Goal: Task Accomplishment & Management: Manage account settings

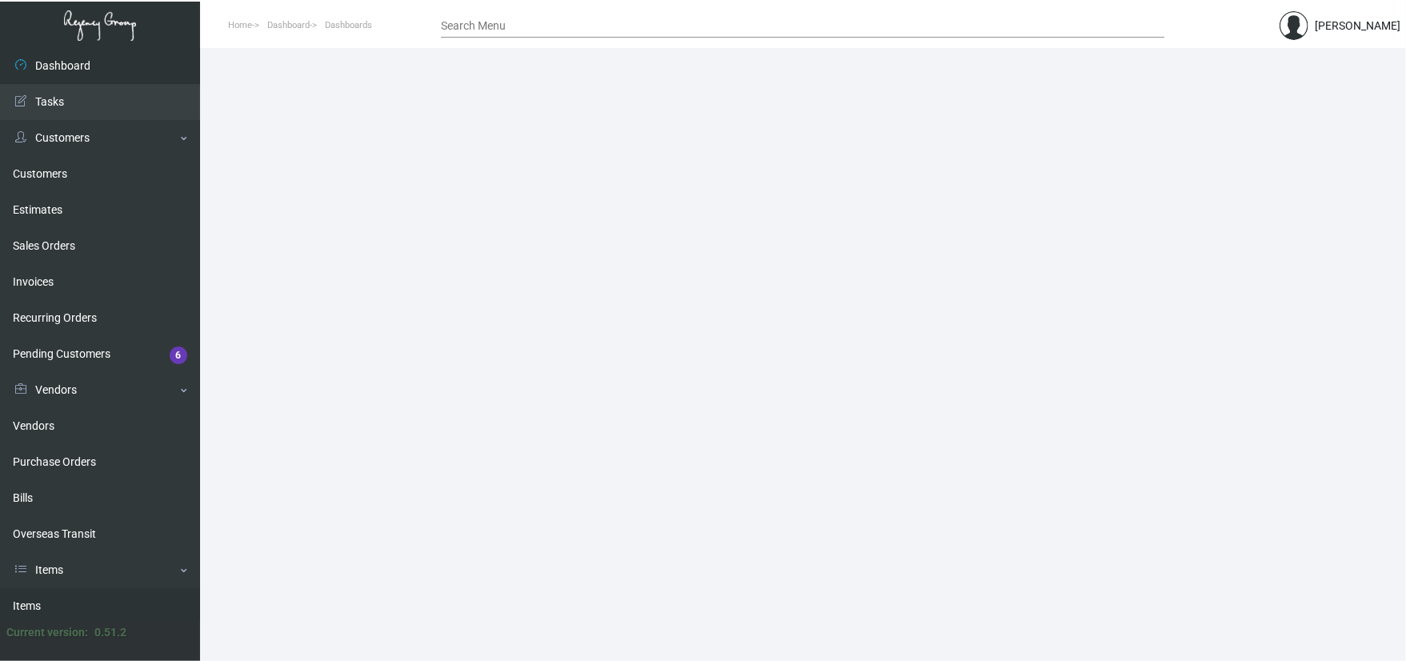
click at [65, 590] on link "Items" at bounding box center [100, 606] width 200 height 36
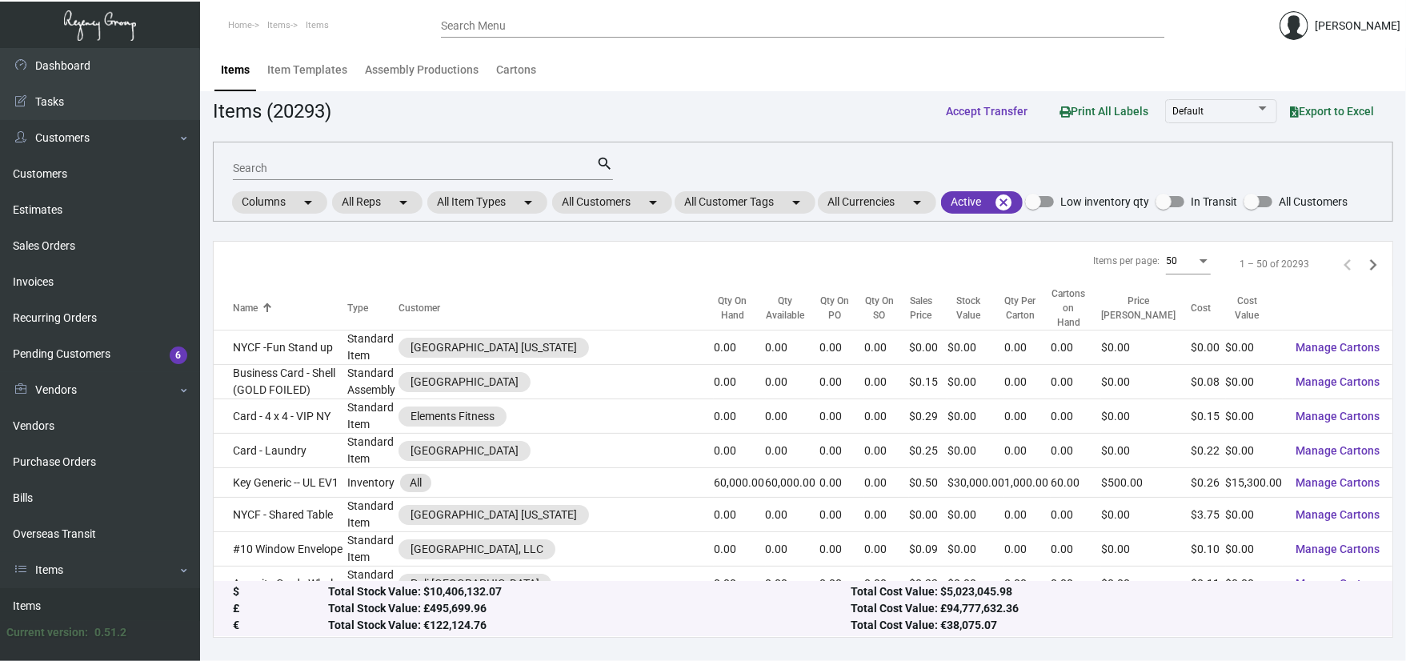
click at [293, 171] on input "Search" at bounding box center [414, 168] width 363 height 13
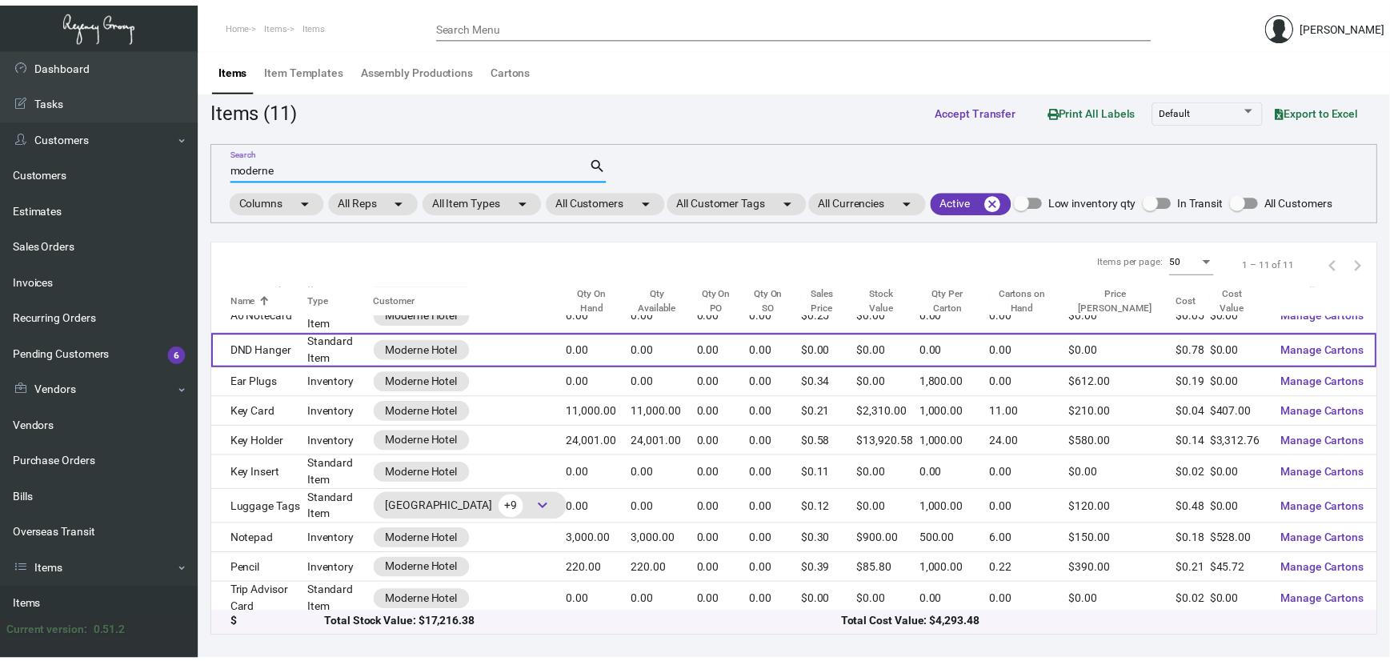
scroll to position [61, 0]
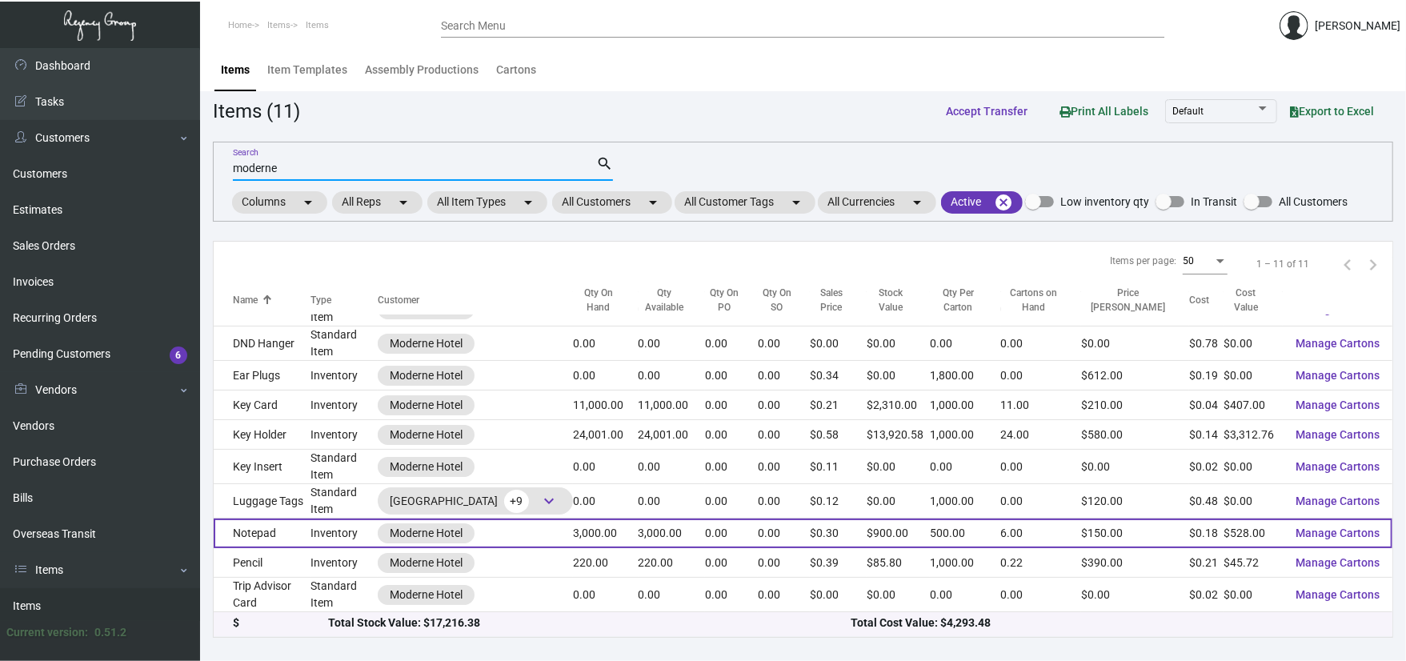
type input "moderne"
click at [283, 523] on td "Notepad" at bounding box center [262, 534] width 97 height 30
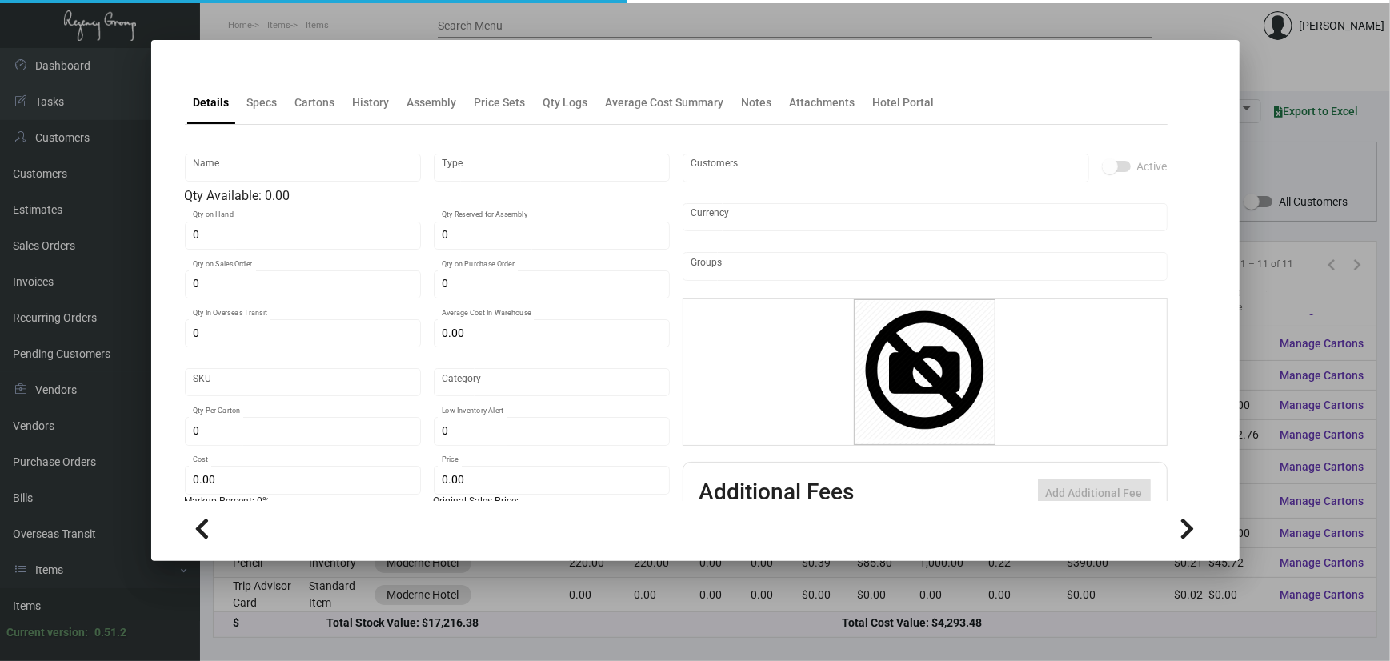
type input "Notepad"
type input "Inventory"
type input "3,000"
type input "$ 0.176"
type input "2262"
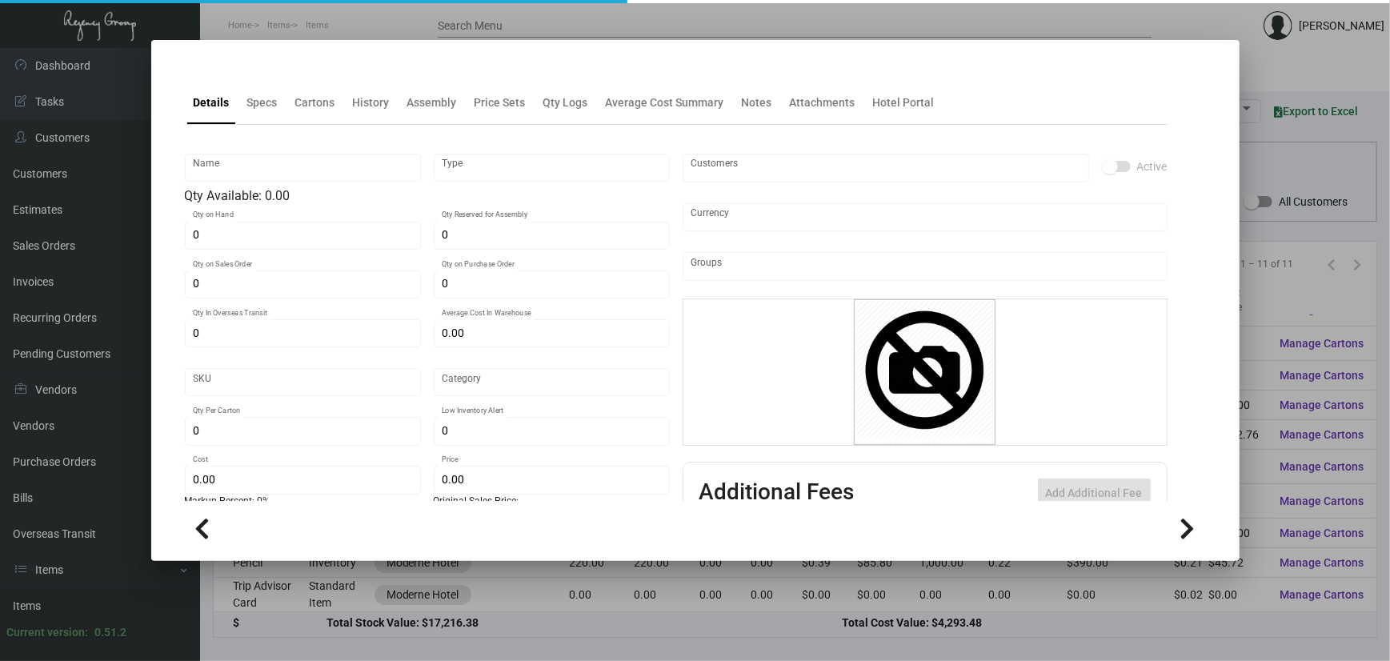
type input "Standard"
type input "500"
type input "$ 0.176"
type input "$ 0.30"
type textarea "PMS Cool Gray 9 & PMS 187"
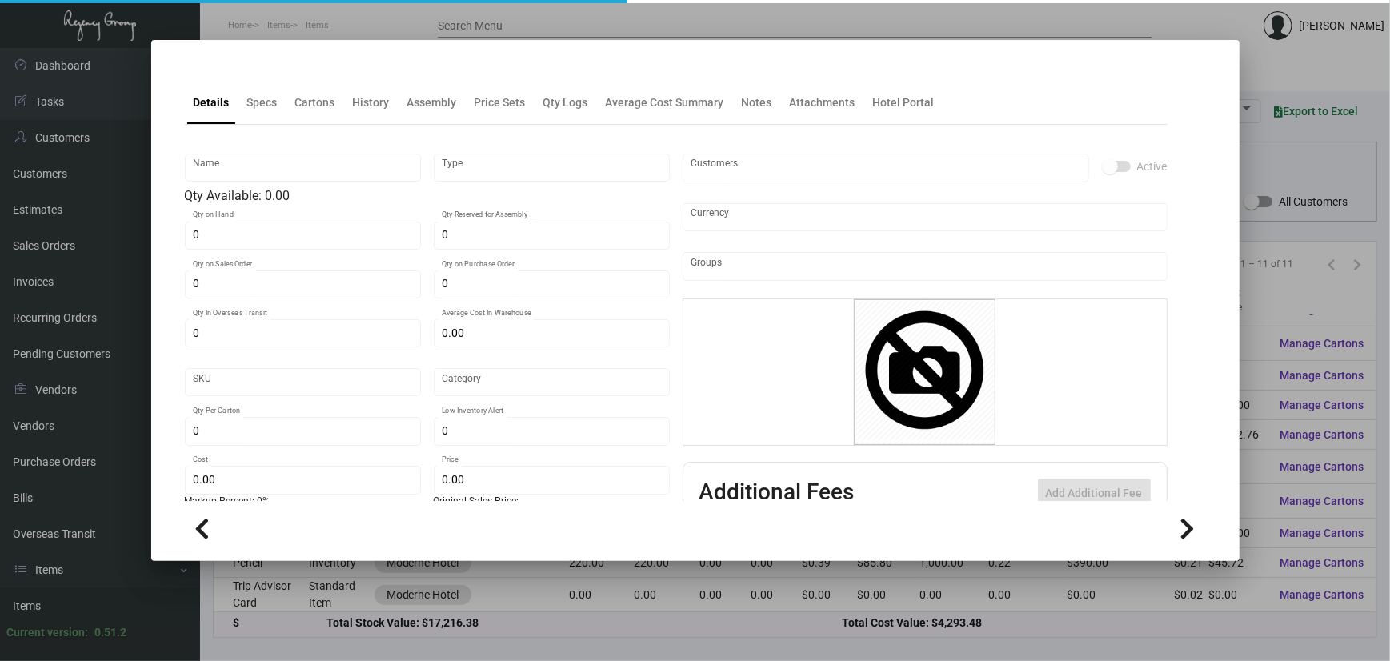
type textarea "Memo Pads: size 4.25x5.5 #60 white text stock, printing PMS Cool Gray 9 & PMS 1…"
checkbox input "true"
type input "United States Dollar $"
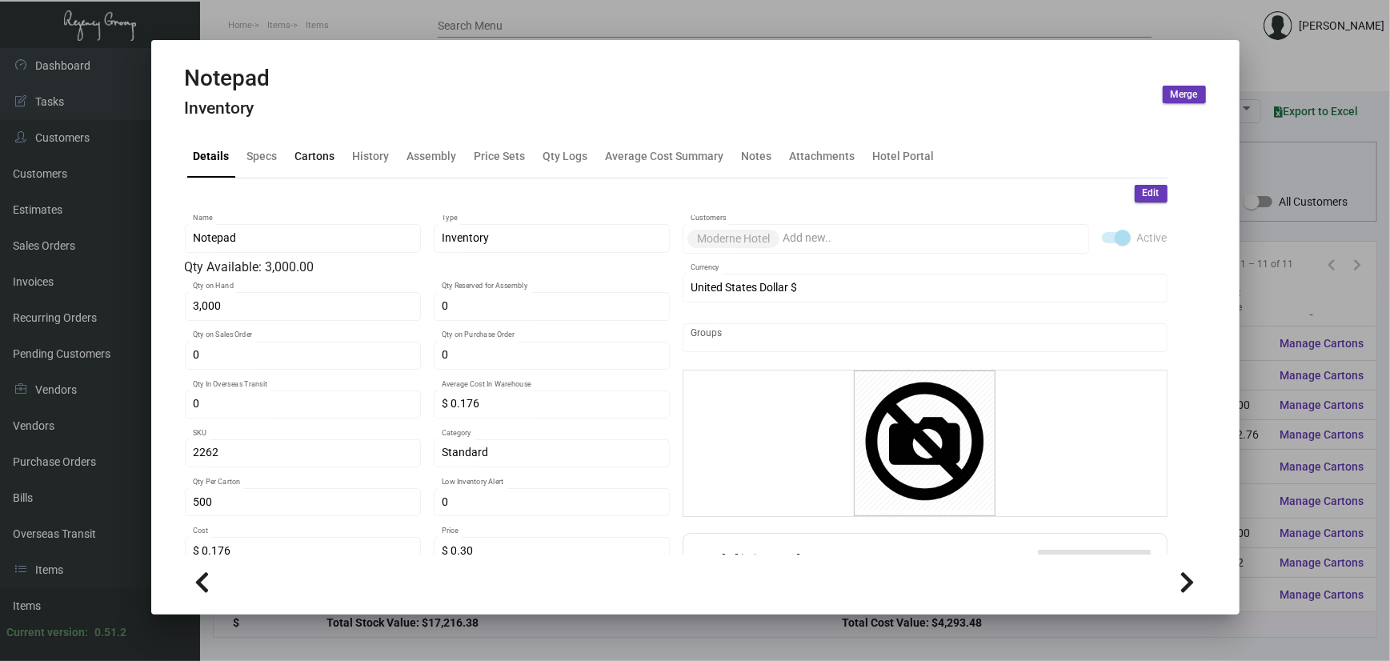
click at [312, 148] on div "Cartons" at bounding box center [315, 155] width 40 height 17
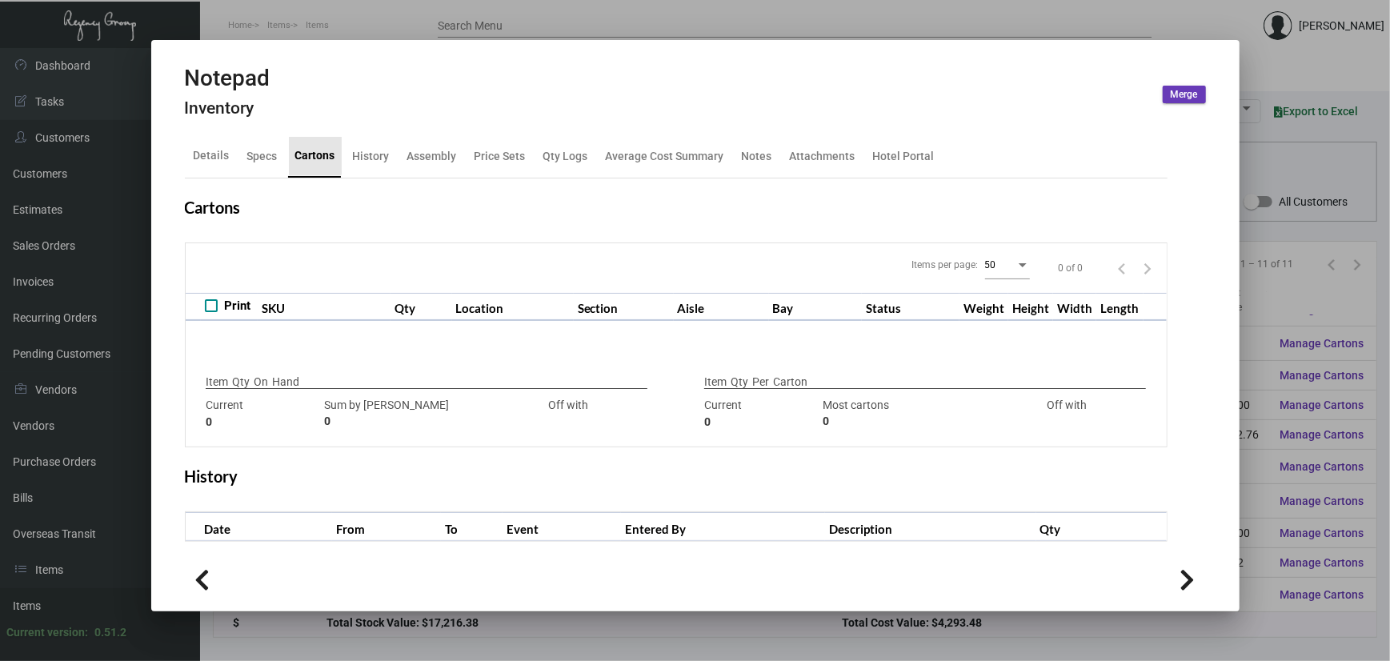
type input "3,000"
type input "3000"
type input "0"
type input "500"
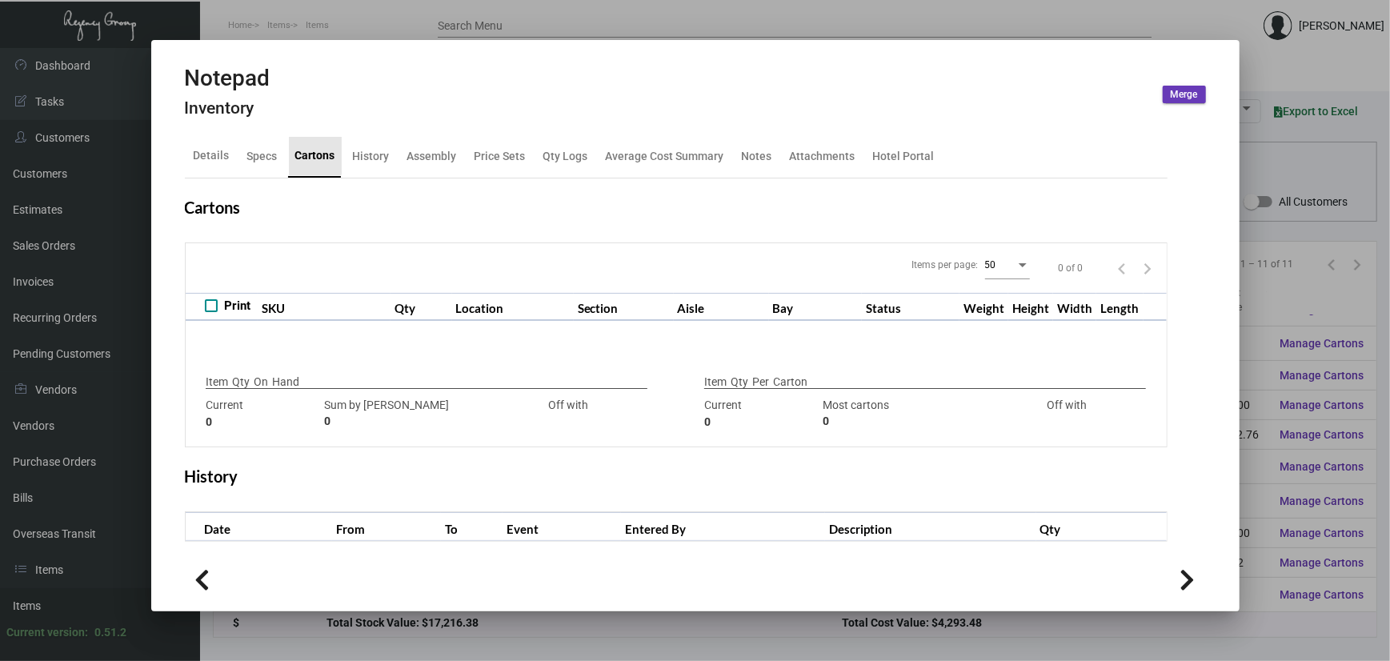
type input "0"
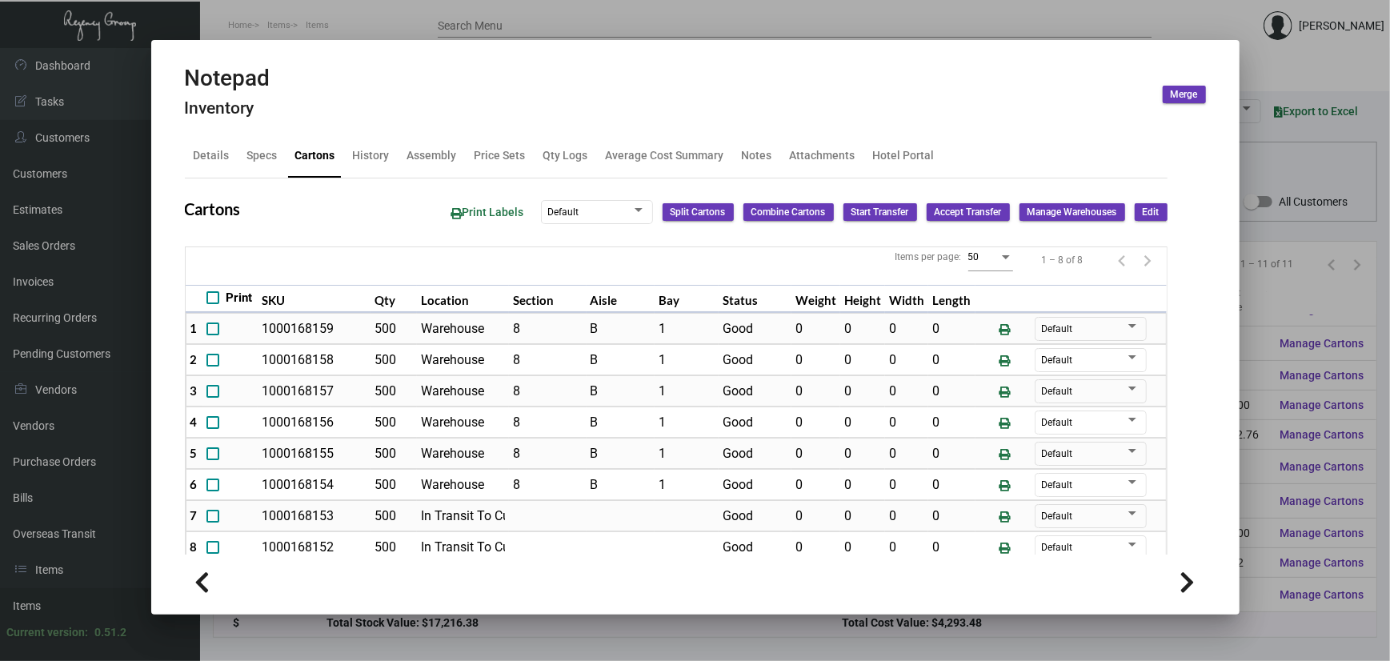
click at [394, 11] on div at bounding box center [695, 330] width 1390 height 661
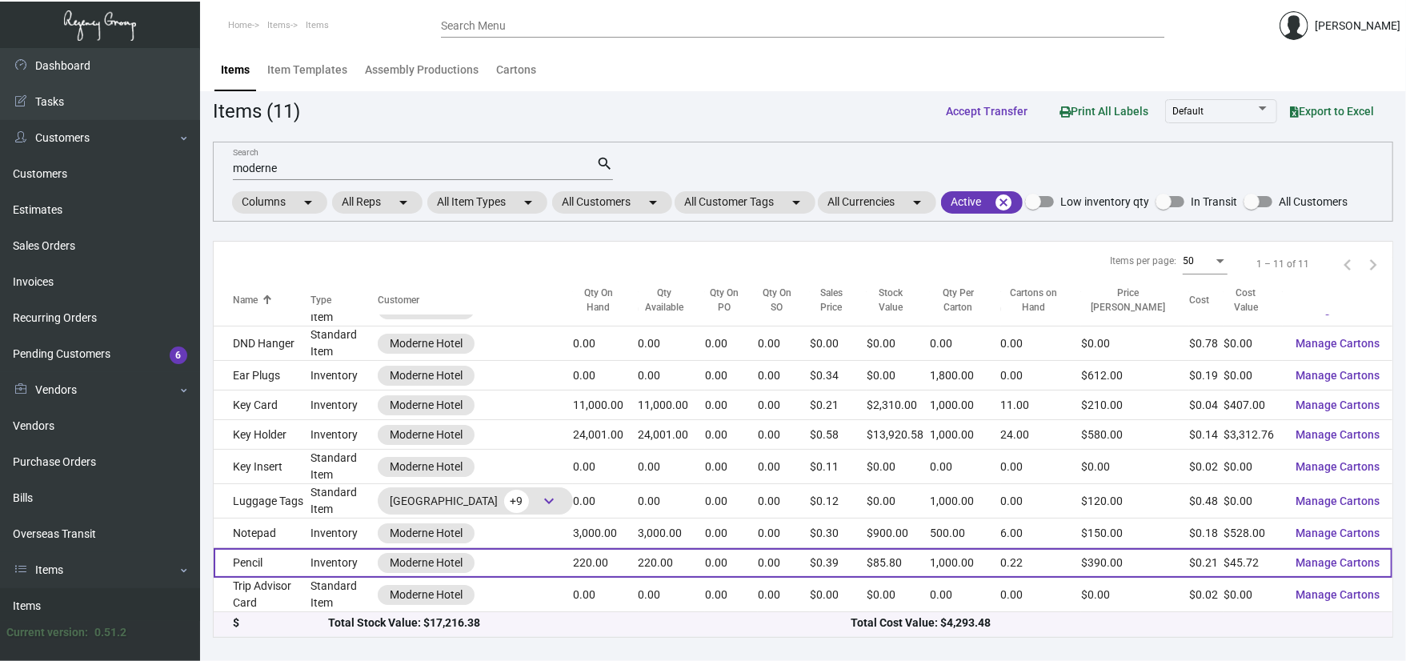
click at [259, 562] on td "Pencil" at bounding box center [262, 563] width 97 height 30
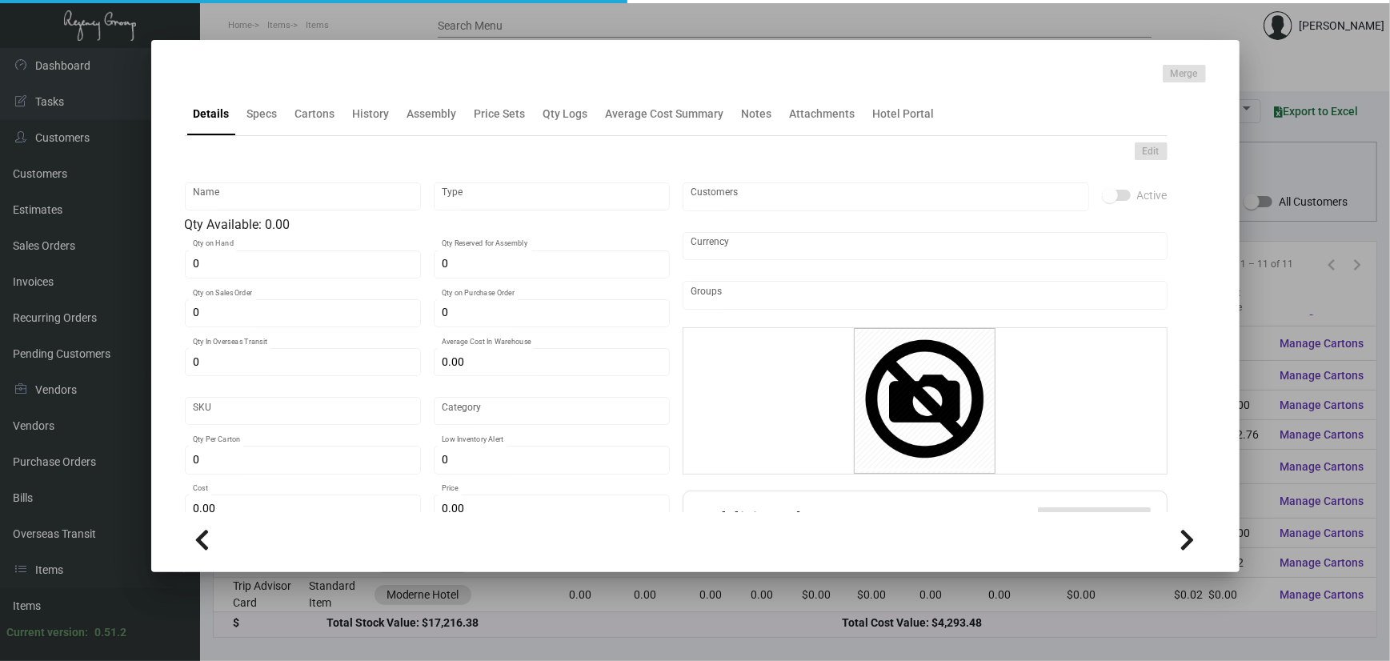
type input "Pencil"
type input "Inventory"
type input "220"
type input "$ 0.94455"
type input "2263"
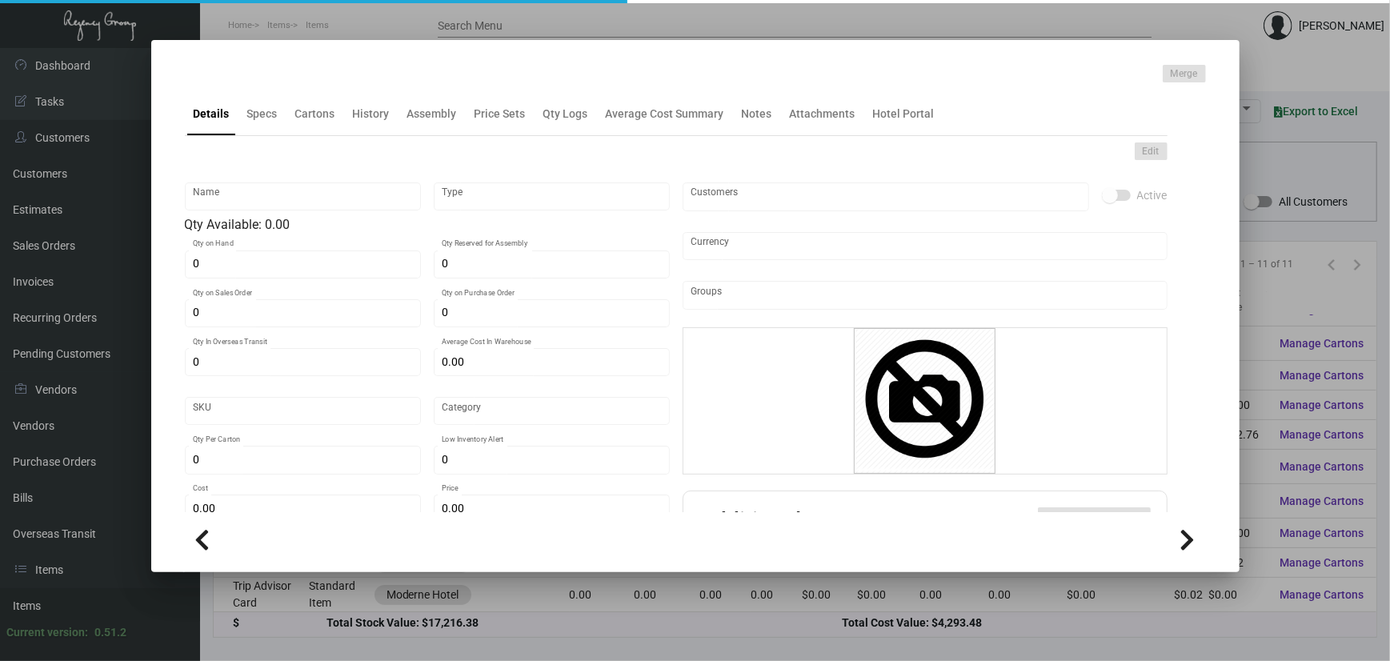
type input "Standard"
type input "1,000"
type input "$ 0.2078"
type input "$ 0.39"
type textarea "Moderne - Silver Logo: Size of regular round wooden pencil, solid black (interi…"
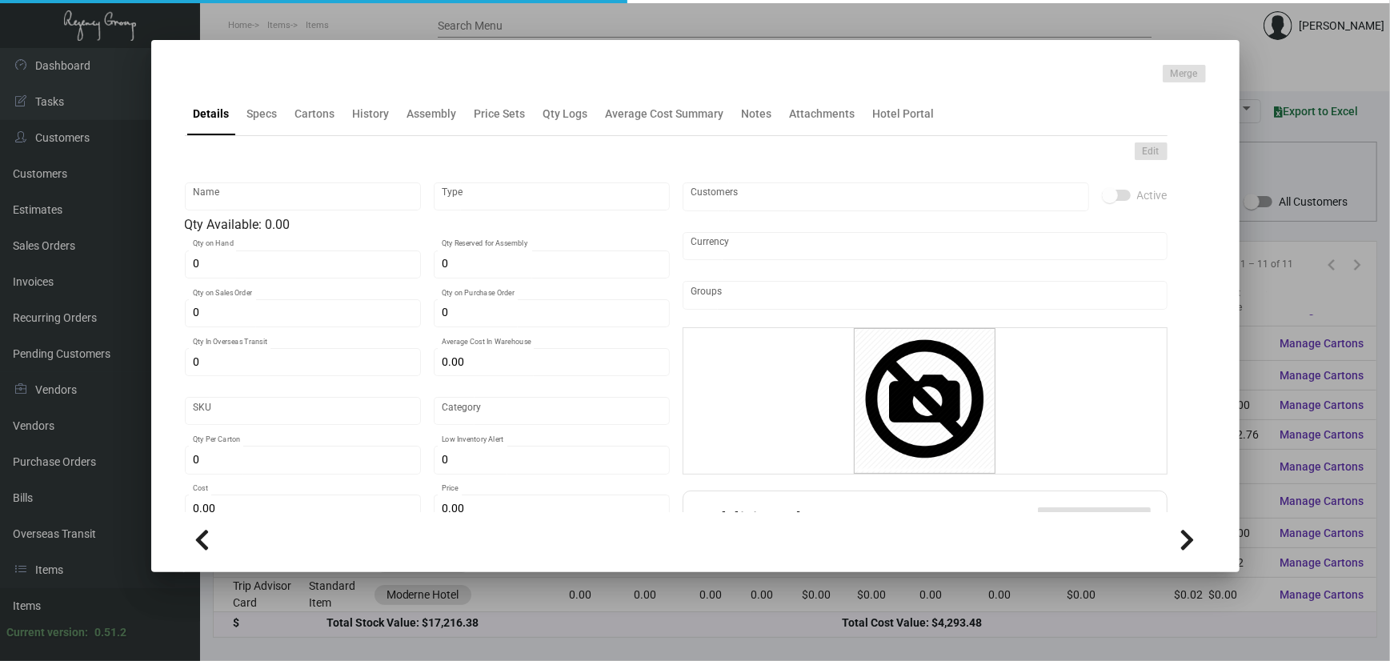
type textarea "Moderne - Silver Logo: Size of regular round wooden pencil, solid black (interi…"
checkbox input "true"
type input "United States Dollar $"
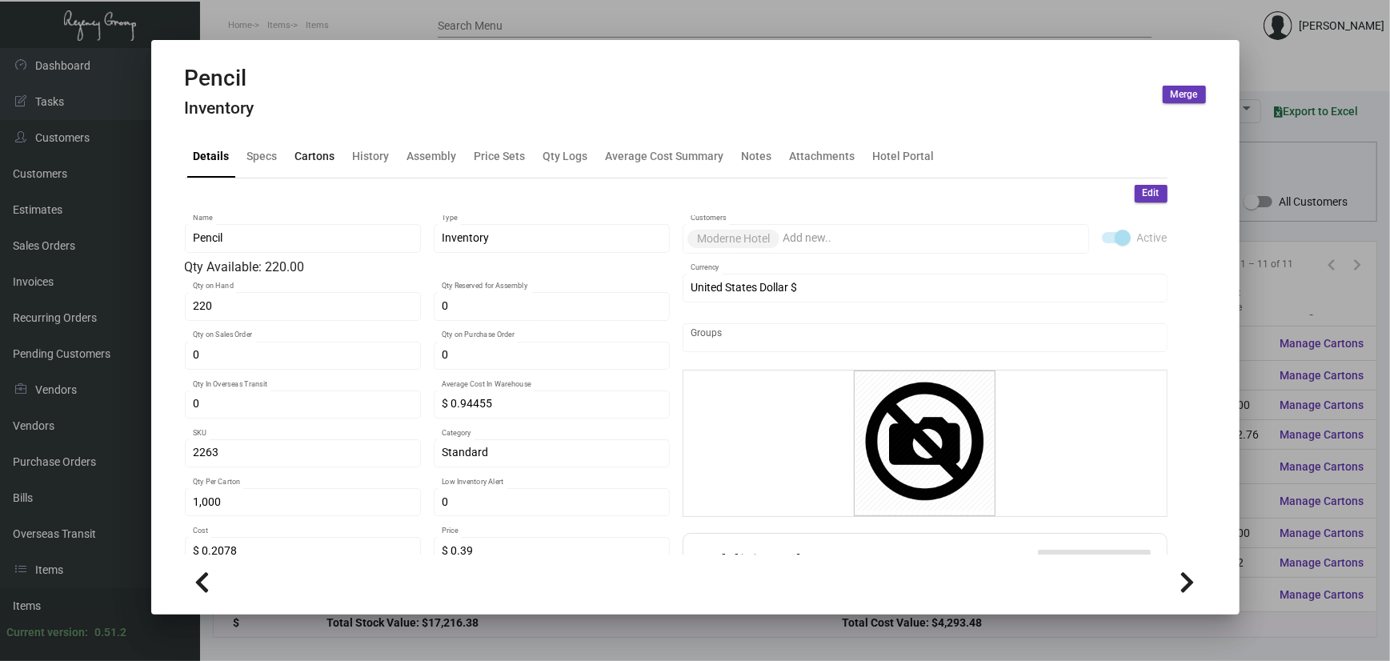
click at [308, 154] on div "Cartons" at bounding box center [315, 155] width 40 height 17
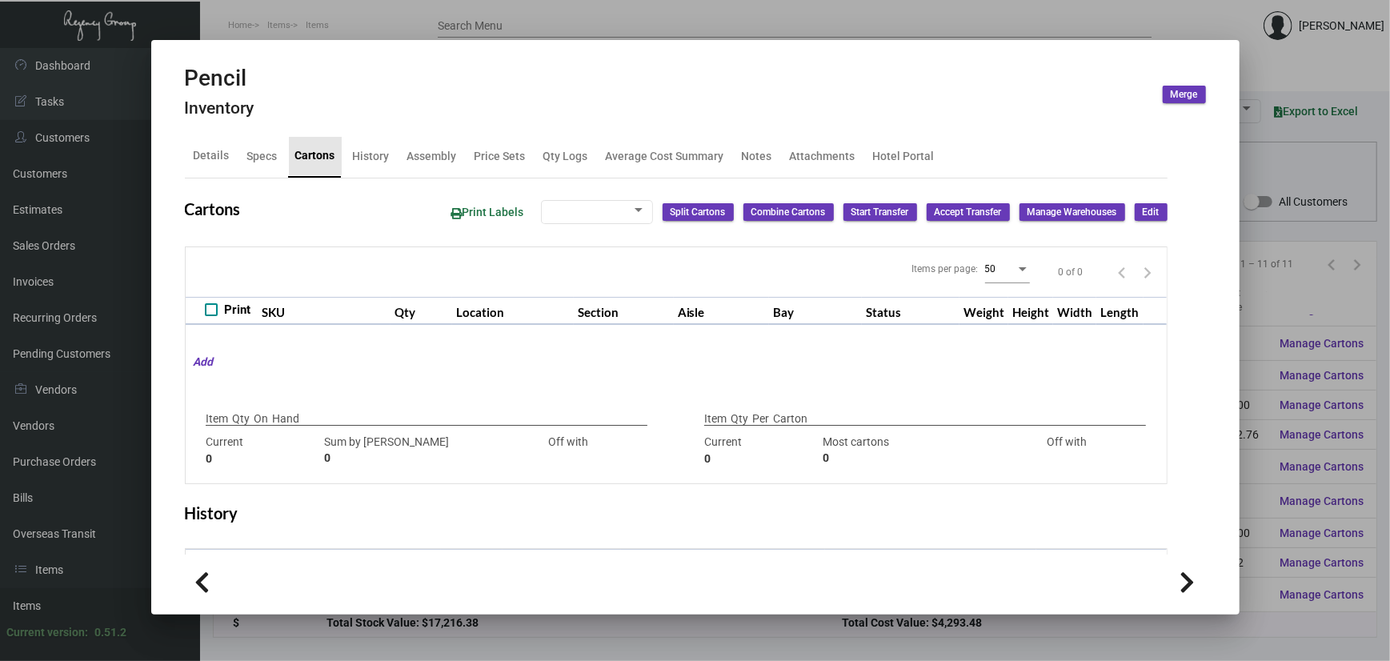
type input "220"
type input "0"
type input "1,000"
type input "500"
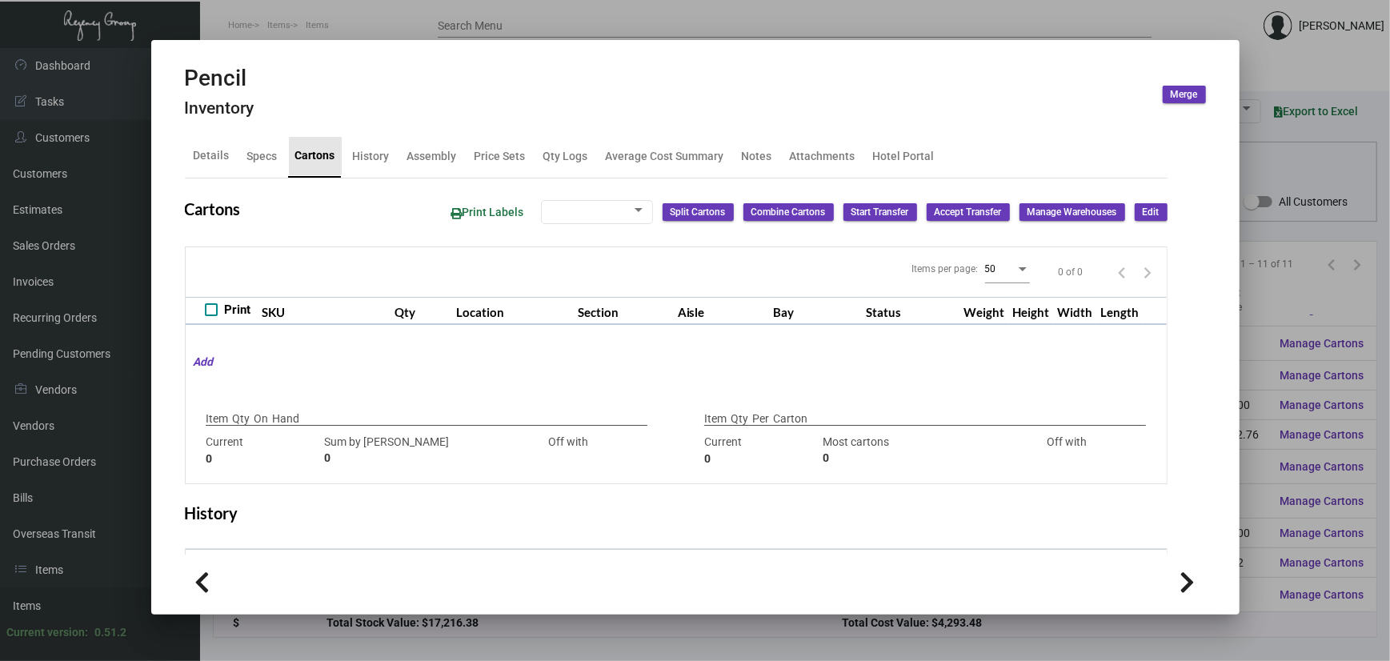
type input "+500"
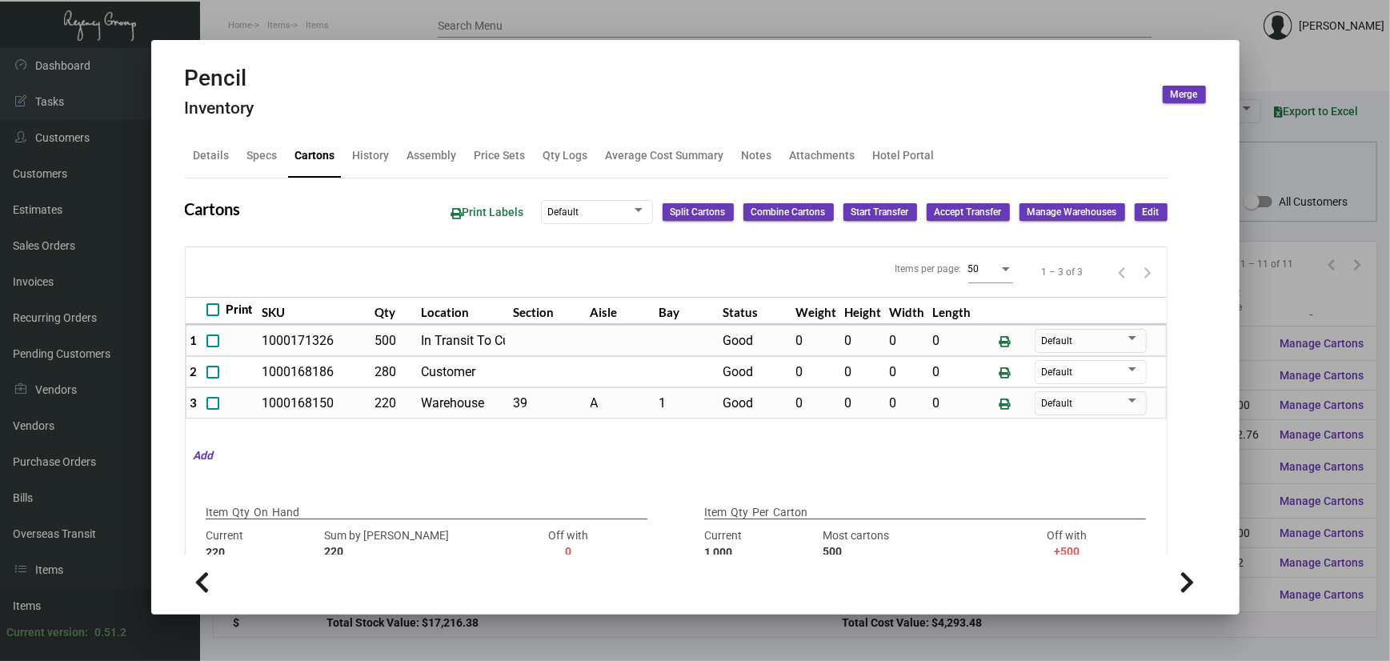
click at [326, 14] on div at bounding box center [695, 330] width 1390 height 661
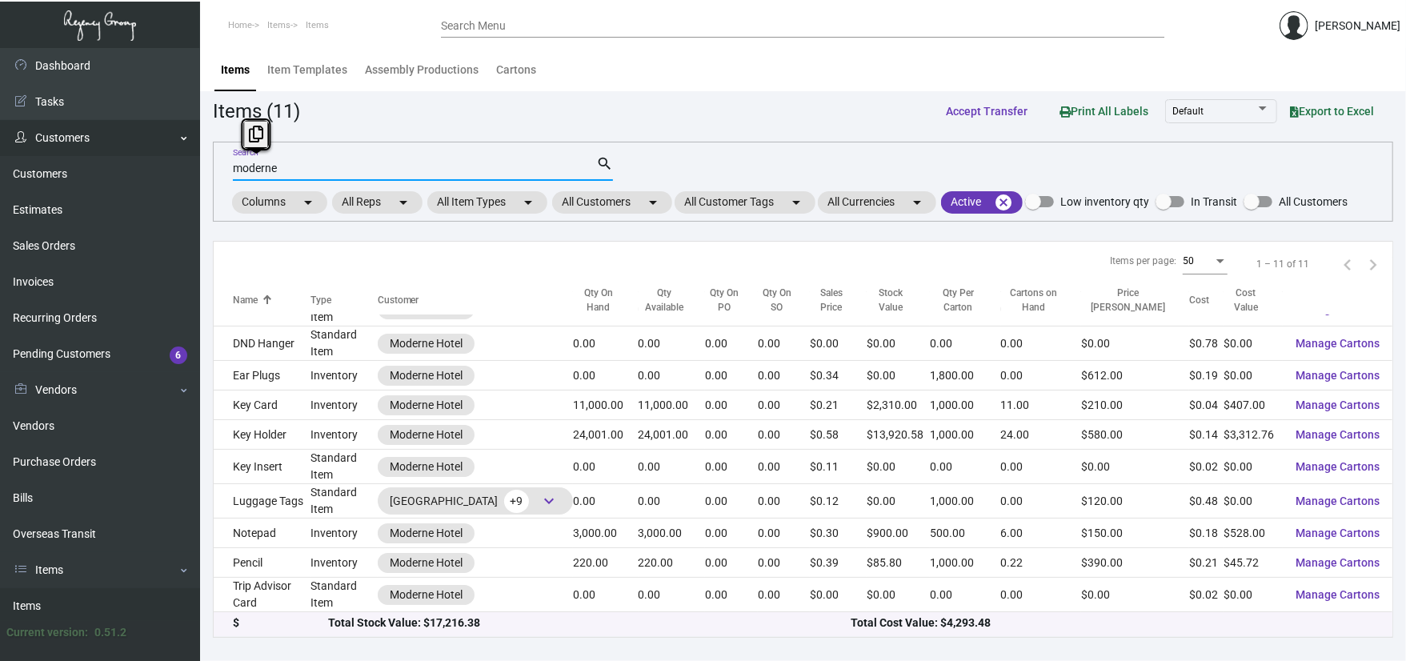
drag, startPoint x: 310, startPoint y: 168, endPoint x: 184, endPoint y: 154, distance: 127.2
click at [184, 154] on div "Dashboard Dashboard Tasks Customers Customers Estimates Sales Orders Invoices R…" at bounding box center [703, 354] width 1406 height 613
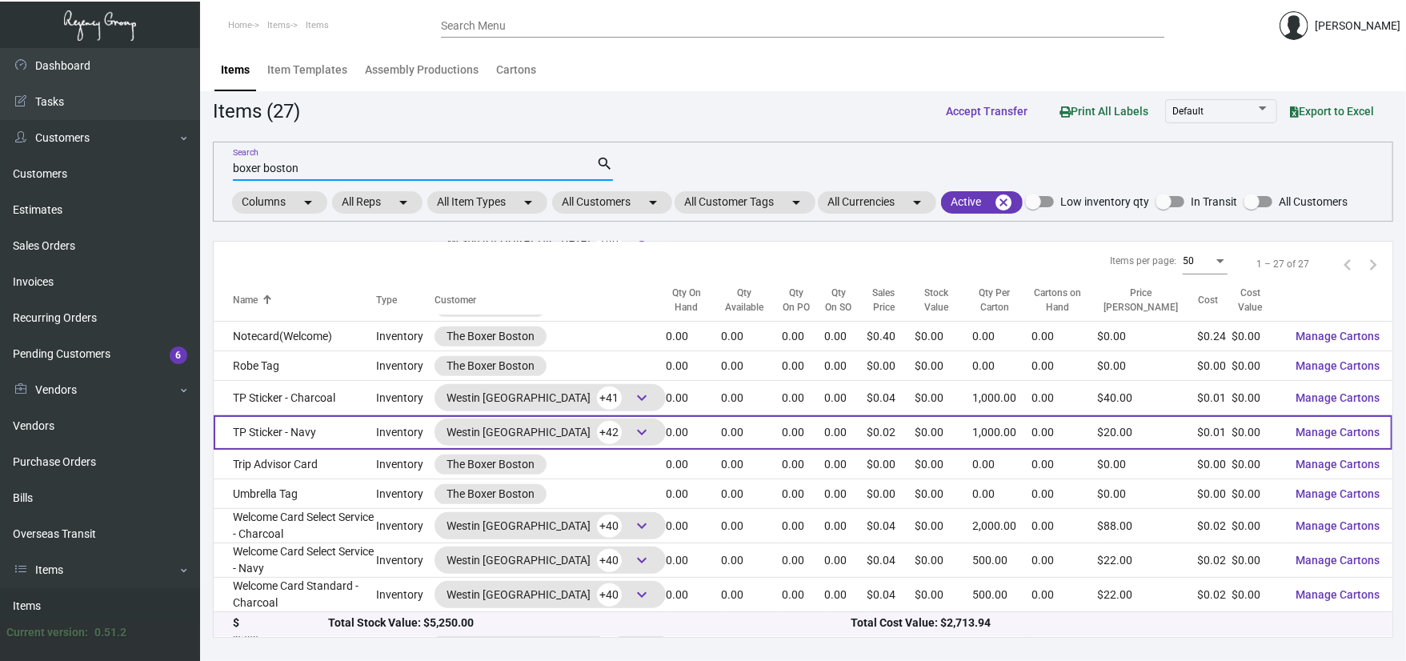
scroll to position [274, 0]
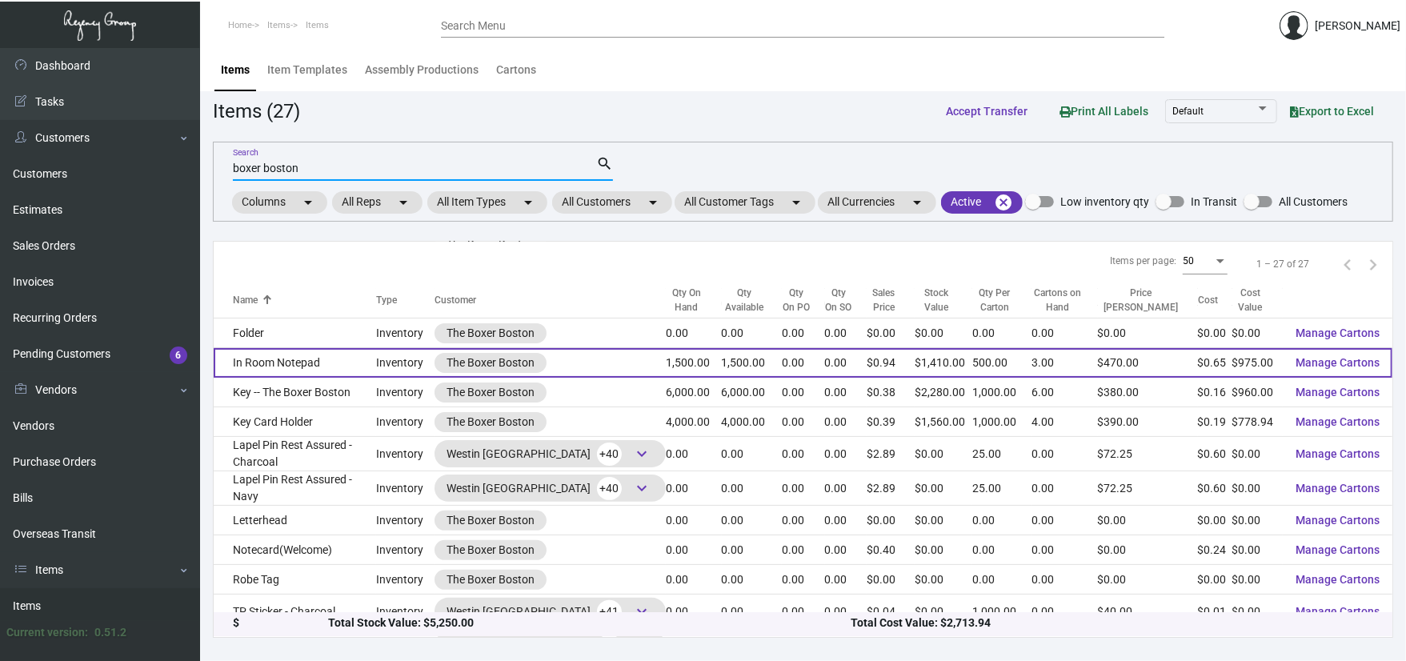
type input "boxer boston"
click at [326, 371] on td "In Room Notepad" at bounding box center [295, 363] width 162 height 30
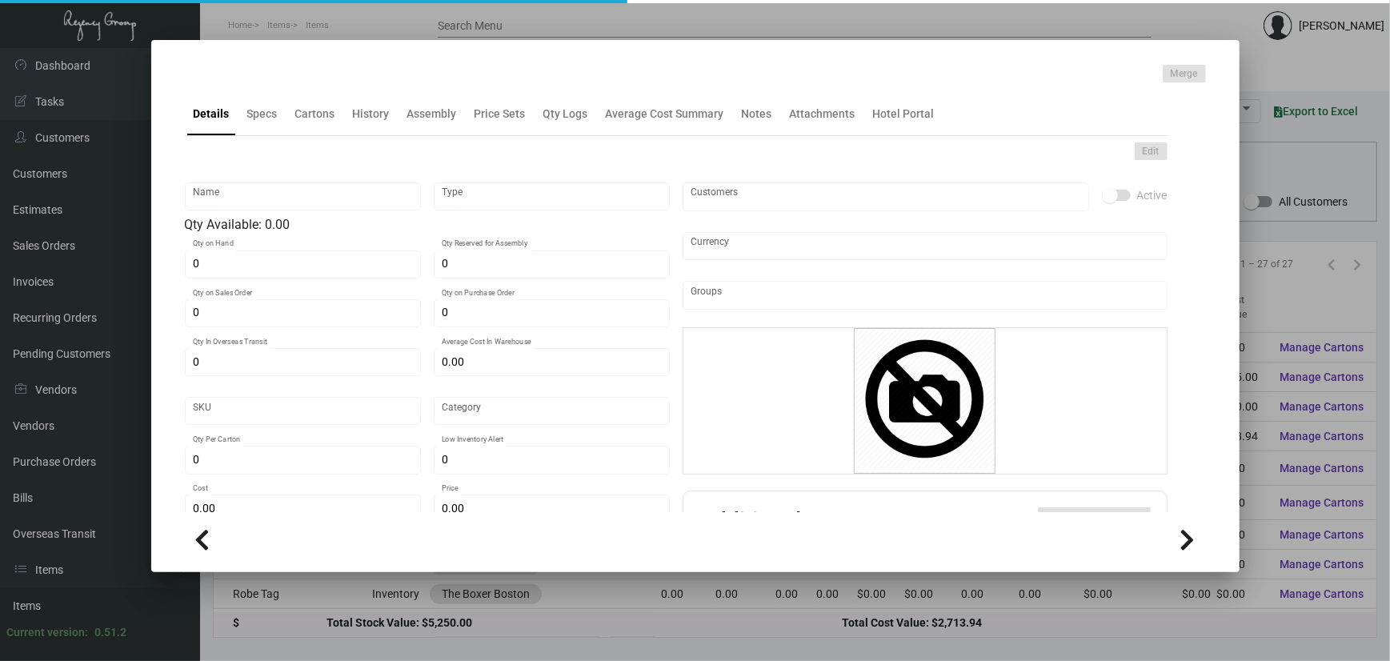
type input "In Room Notepad"
type input "Inventory"
type input "1,500"
type input "$ 0.40414"
type input "BP"
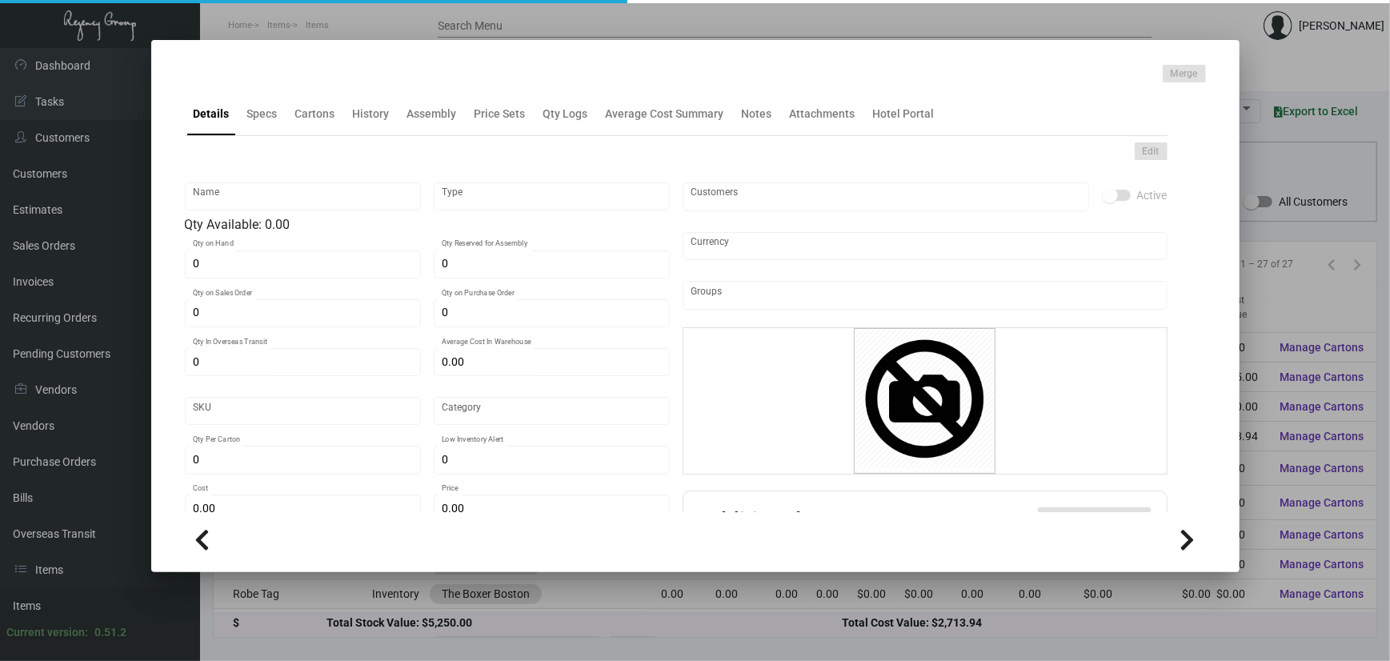
type input "Standard"
type input "500"
type input "$ 0.65"
type input "$ 0.94"
checkbox input "true"
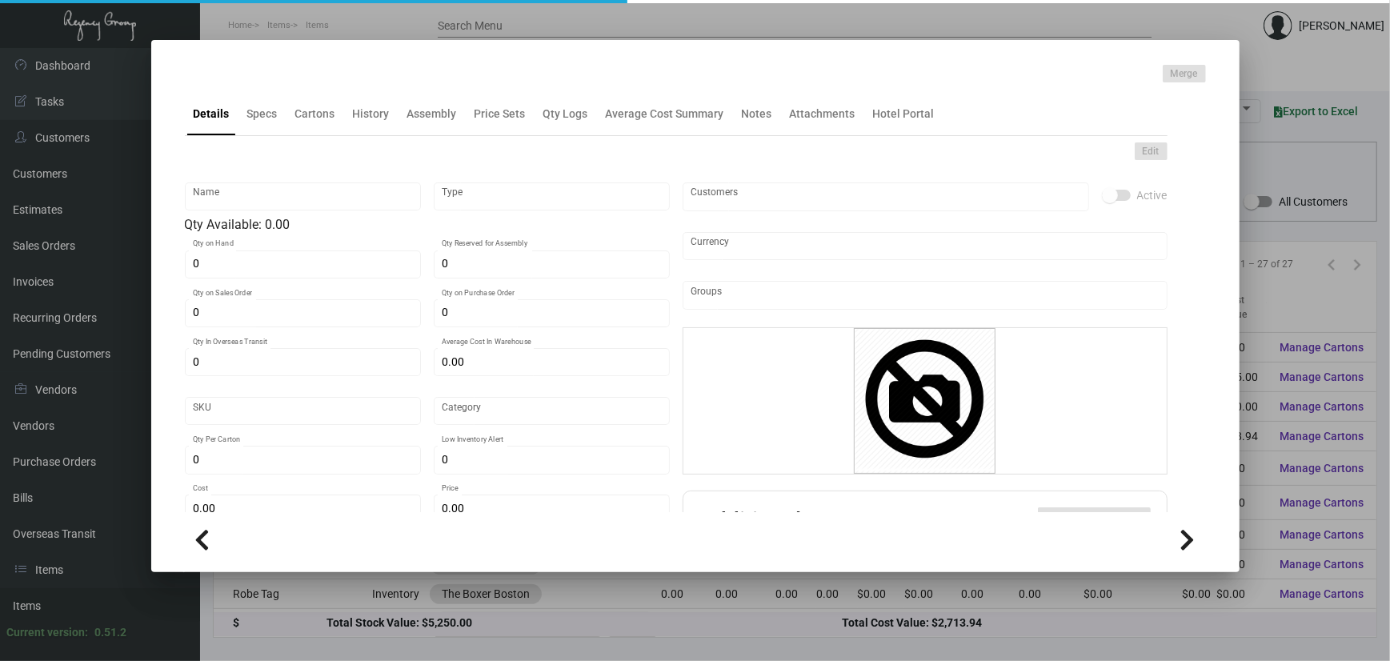
checkbox input "true"
type input "United States Dollar $"
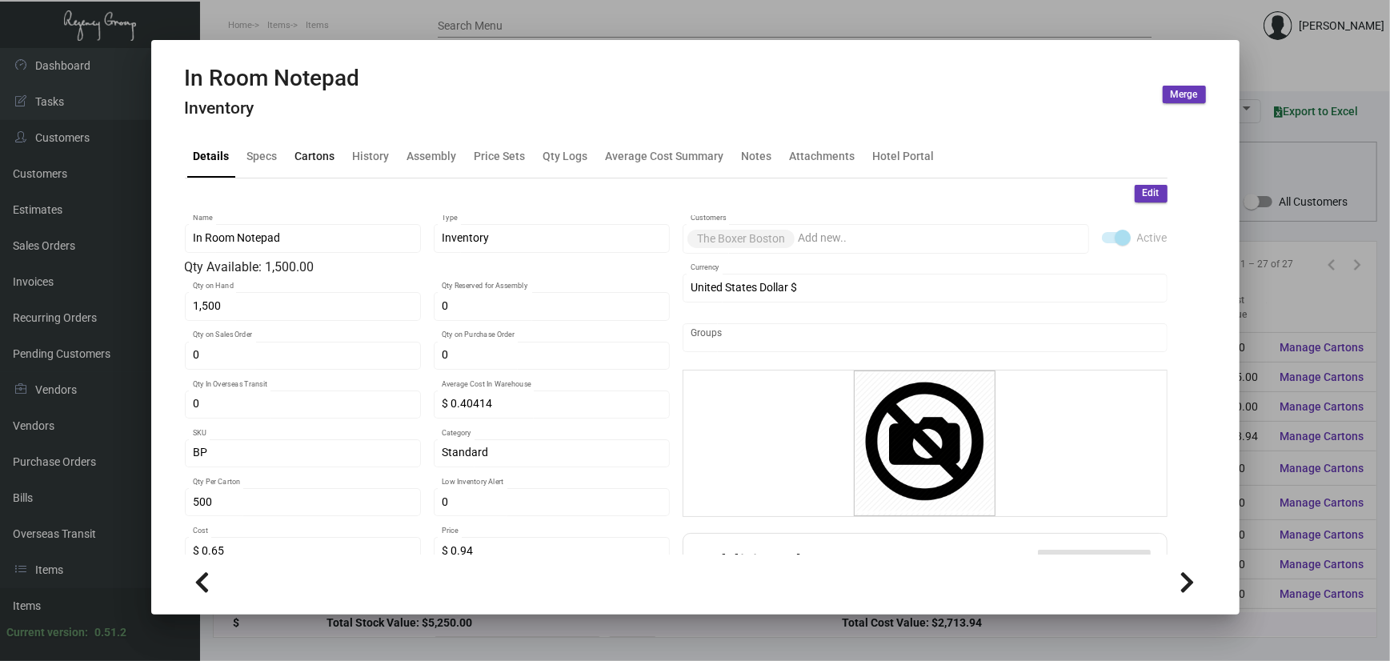
click at [304, 152] on div "Cartons" at bounding box center [315, 155] width 40 height 17
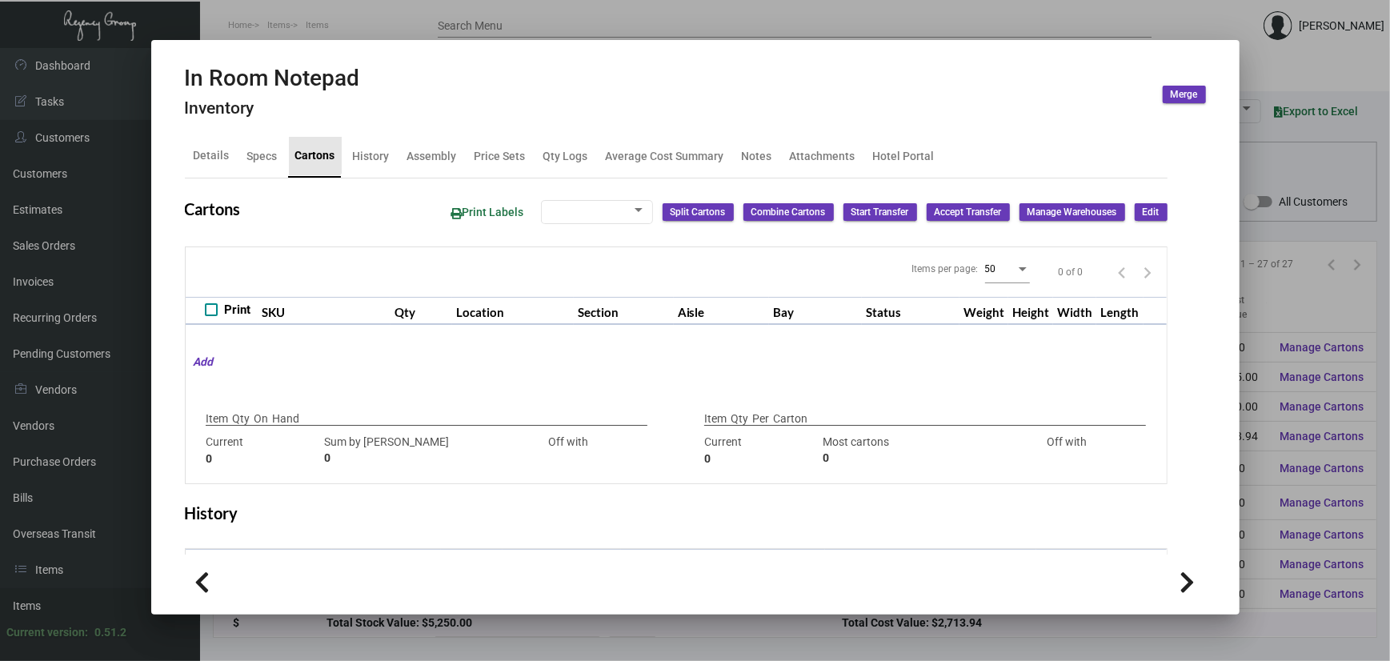
type input "1,500"
type input "1000"
type input "+500"
type input "500"
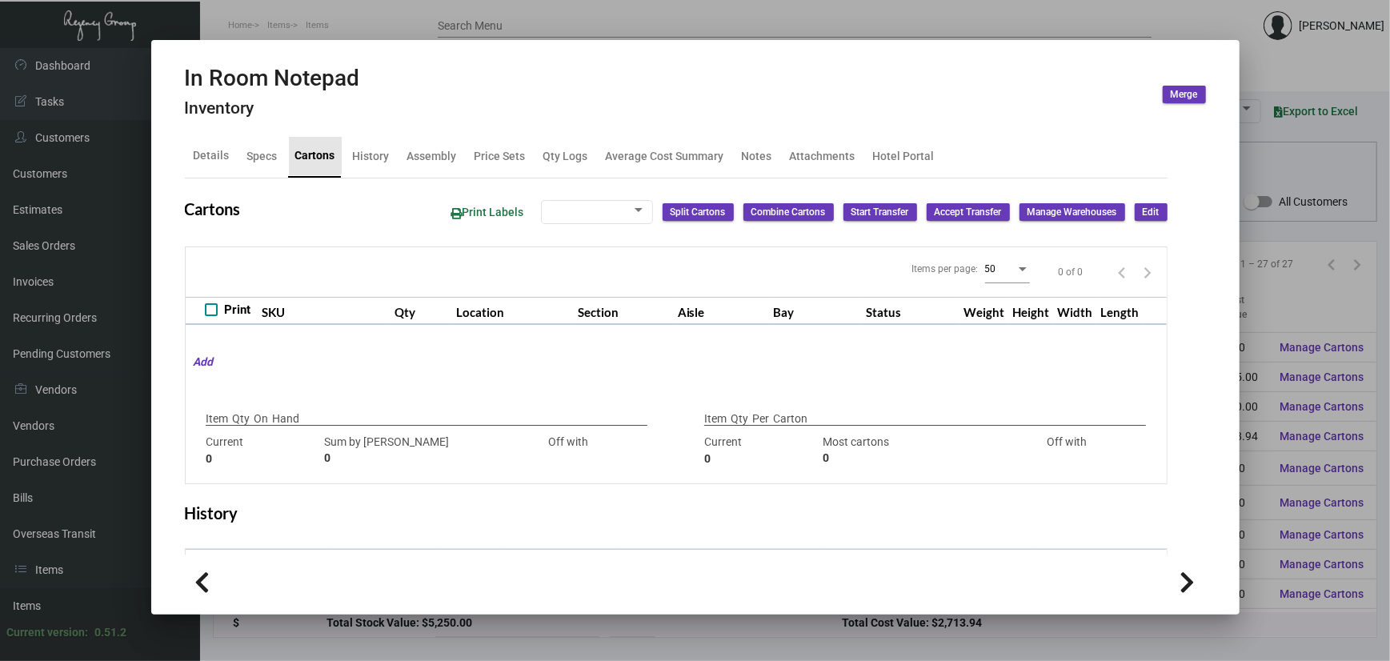
type input "0"
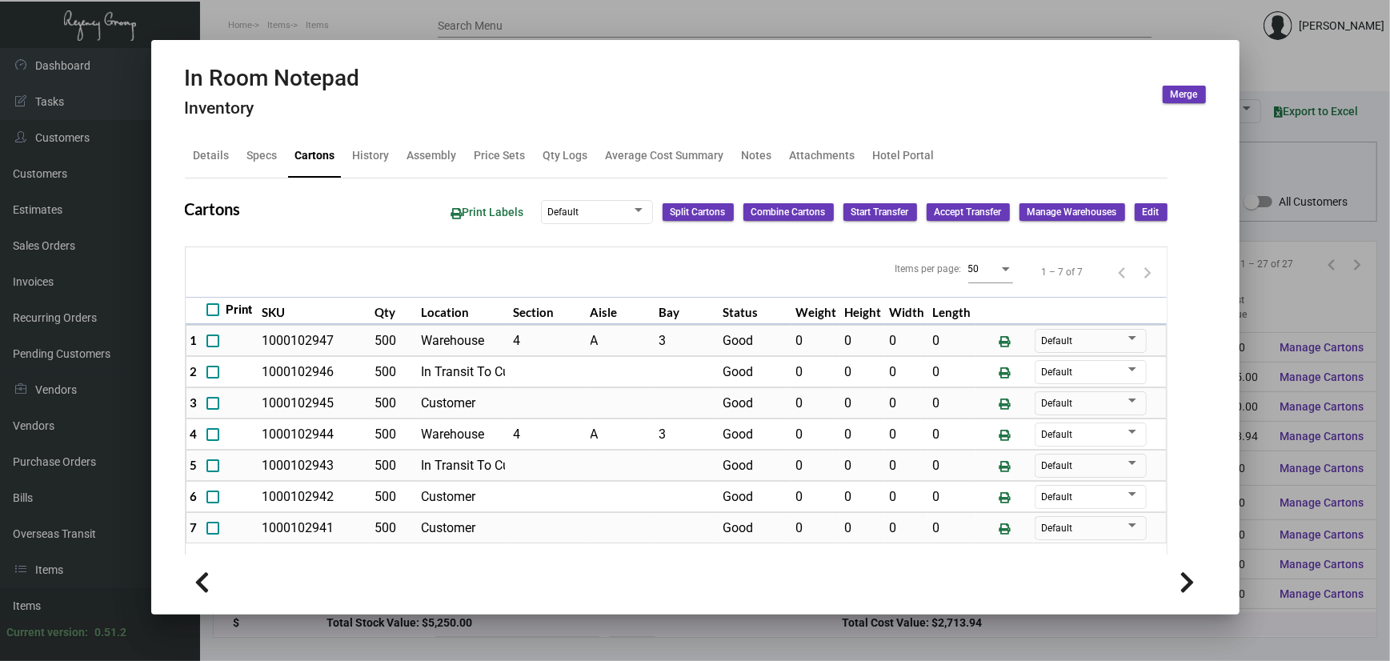
click at [1301, 138] on div at bounding box center [695, 330] width 1390 height 661
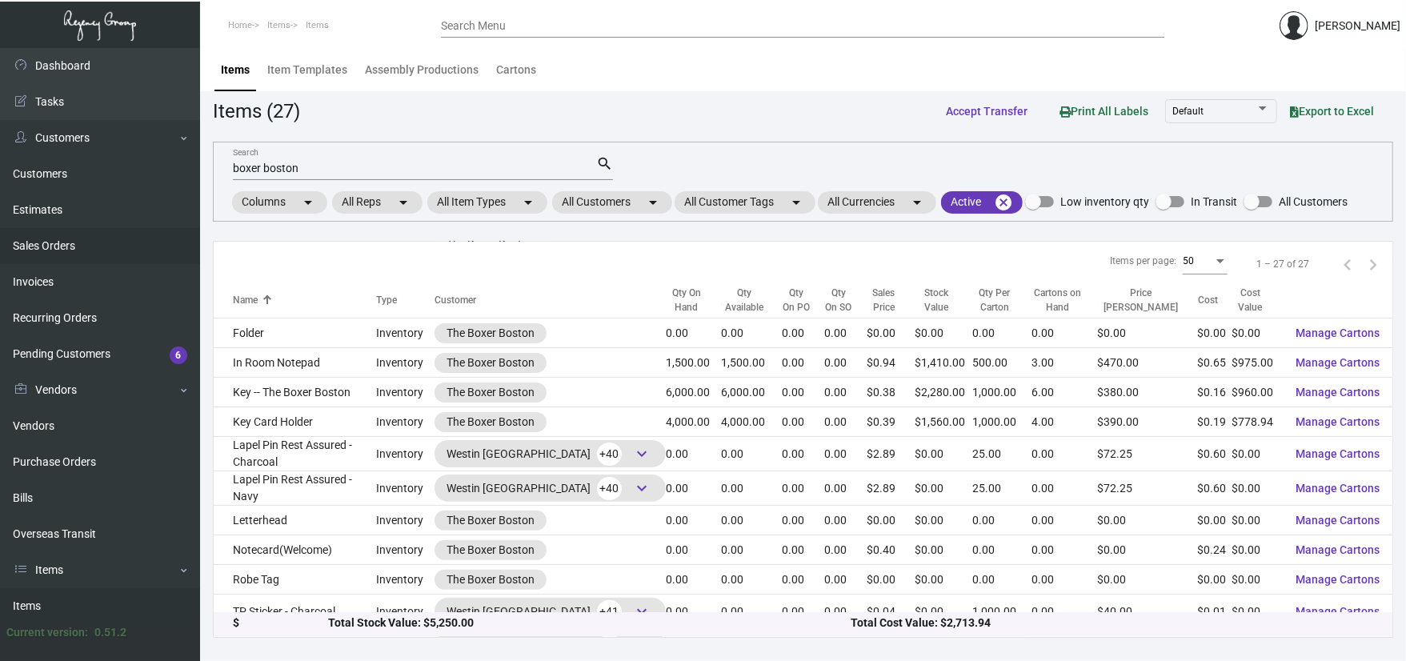
click at [98, 248] on link "Sales Orders" at bounding box center [100, 246] width 200 height 36
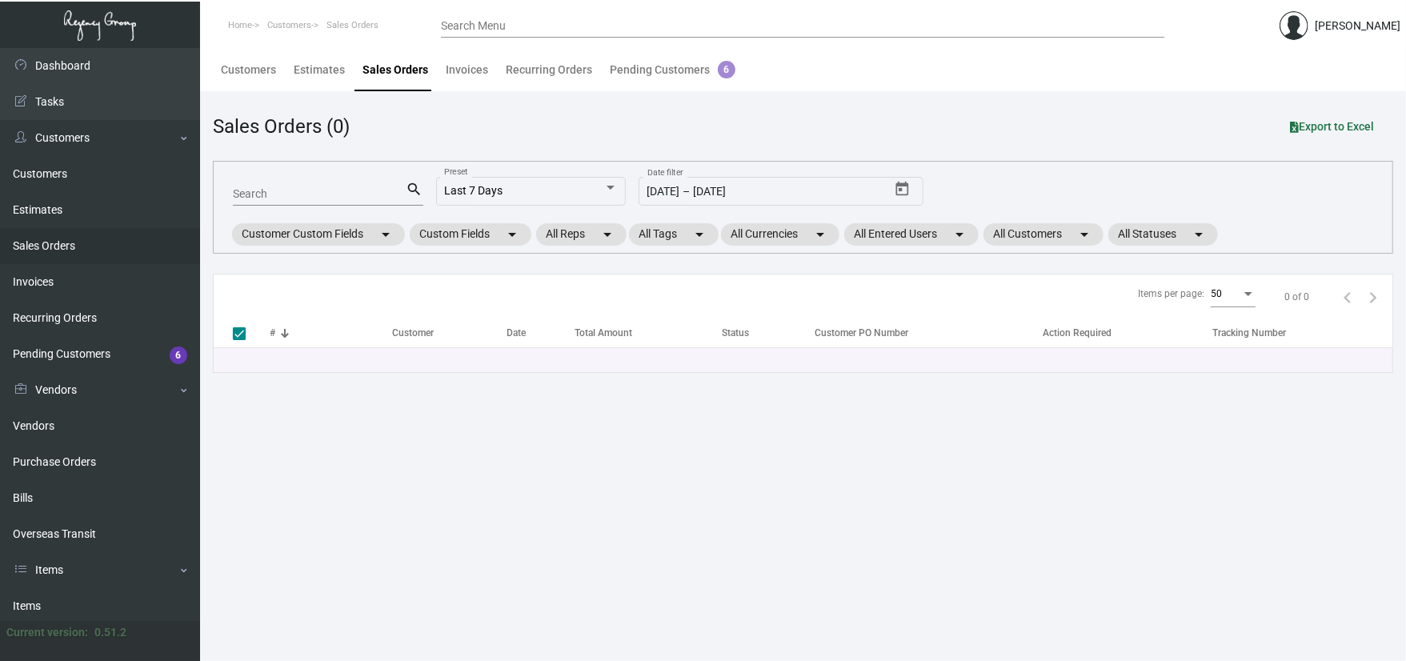
click at [291, 194] on input "Search" at bounding box center [320, 194] width 174 height 13
type input "16"
checkbox input "false"
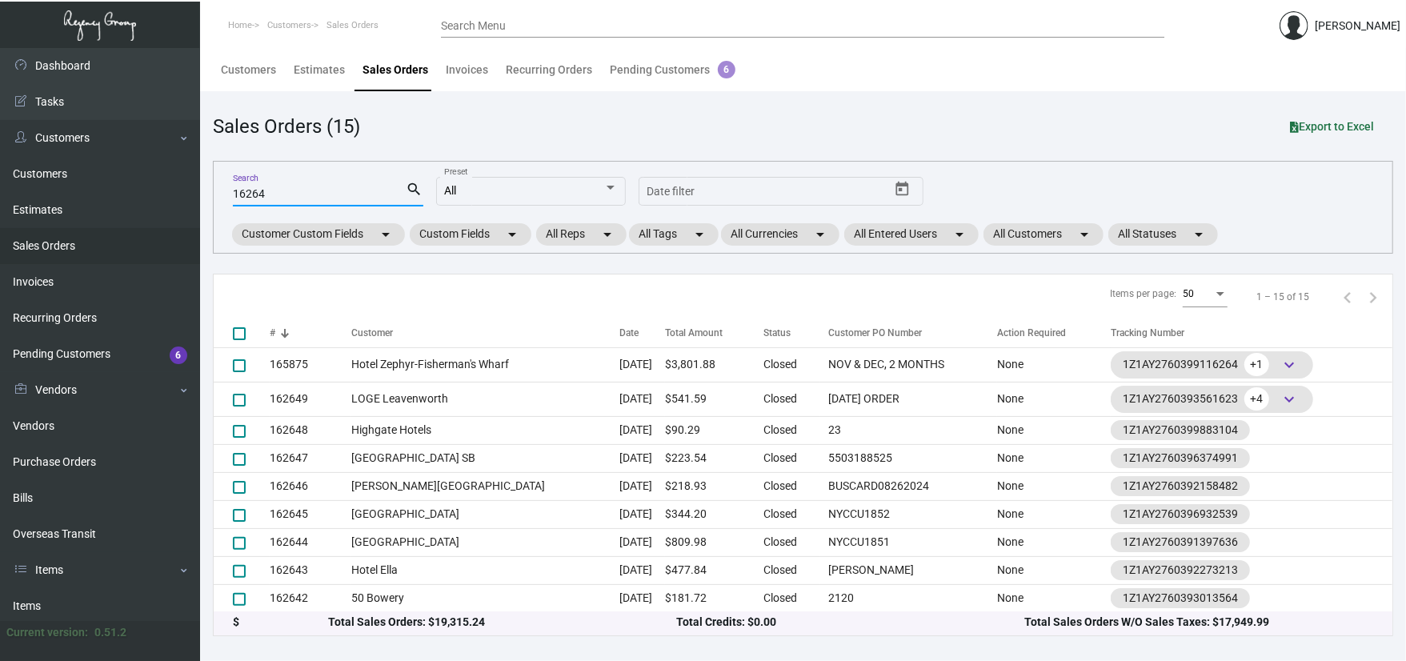
type input "16264"
